Goal: Task Accomplishment & Management: Manage account settings

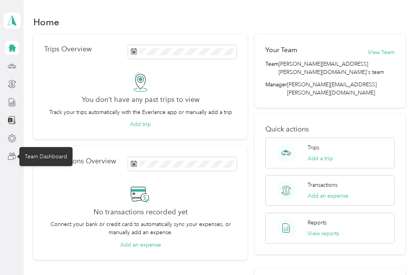
click at [15, 159] on icon at bounding box center [12, 156] width 9 height 9
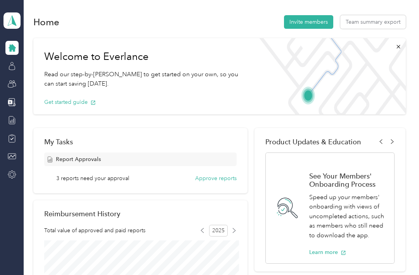
click at [225, 178] on button "Approve reports" at bounding box center [216, 178] width 42 height 8
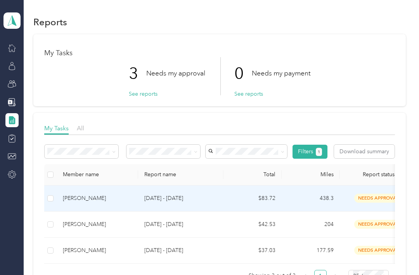
click at [377, 197] on span "needs approval" at bounding box center [379, 197] width 49 height 9
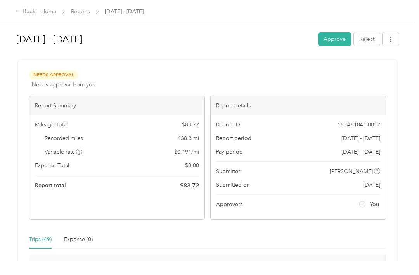
click at [345, 35] on button "Approve" at bounding box center [334, 39] width 33 height 14
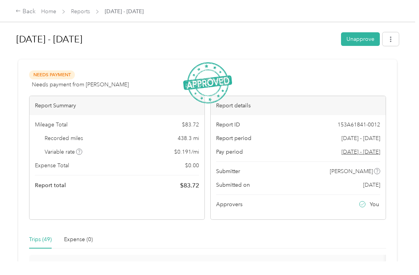
click at [23, 8] on div "Back" at bounding box center [26, 11] width 20 height 9
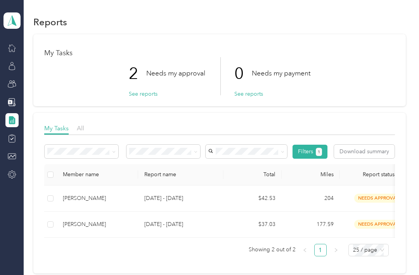
click at [386, 197] on span "needs approval" at bounding box center [379, 197] width 49 height 9
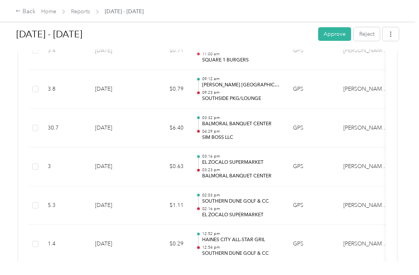
click at [382, 197] on td "[PERSON_NAME] Distributors" at bounding box center [367, 205] width 58 height 39
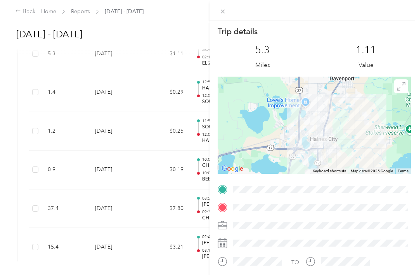
scroll to position [710, 0]
click at [164, 36] on div "Trip details This trip cannot be edited because it is either under review, appr…" at bounding box center [209, 137] width 419 height 275
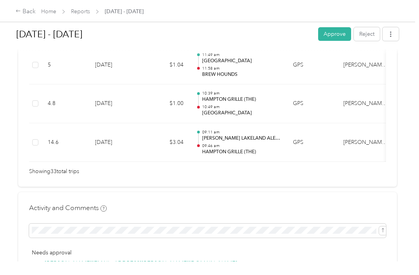
scroll to position [1394, 0]
click at [339, 34] on button "Approve" at bounding box center [334, 34] width 33 height 14
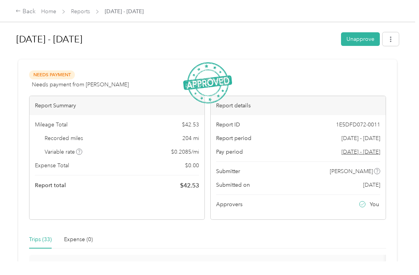
scroll to position [0, 0]
click at [30, 11] on div "Back" at bounding box center [26, 11] width 20 height 9
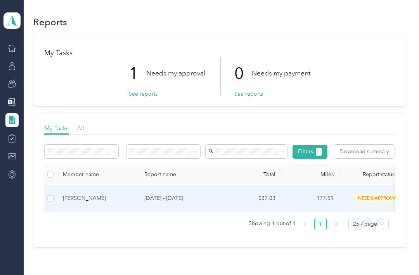
click at [383, 195] on span "needs approval" at bounding box center [379, 197] width 49 height 9
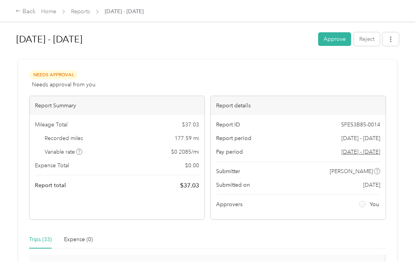
click at [343, 40] on button "Approve" at bounding box center [334, 39] width 33 height 14
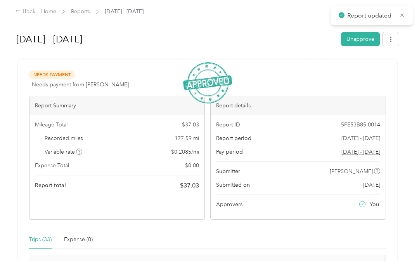
click at [28, 15] on div "Back" at bounding box center [26, 11] width 20 height 9
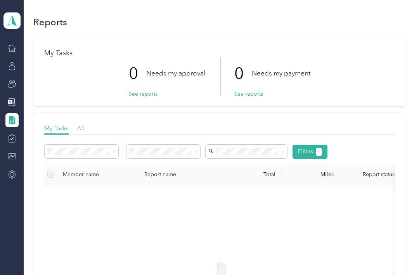
click at [17, 17] on icon at bounding box center [12, 20] width 12 height 11
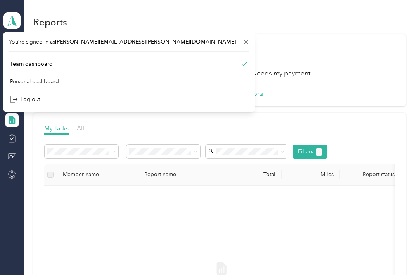
click at [35, 96] on div "Log out" at bounding box center [25, 99] width 30 height 8
